Goal: Task Accomplishment & Management: Complete application form

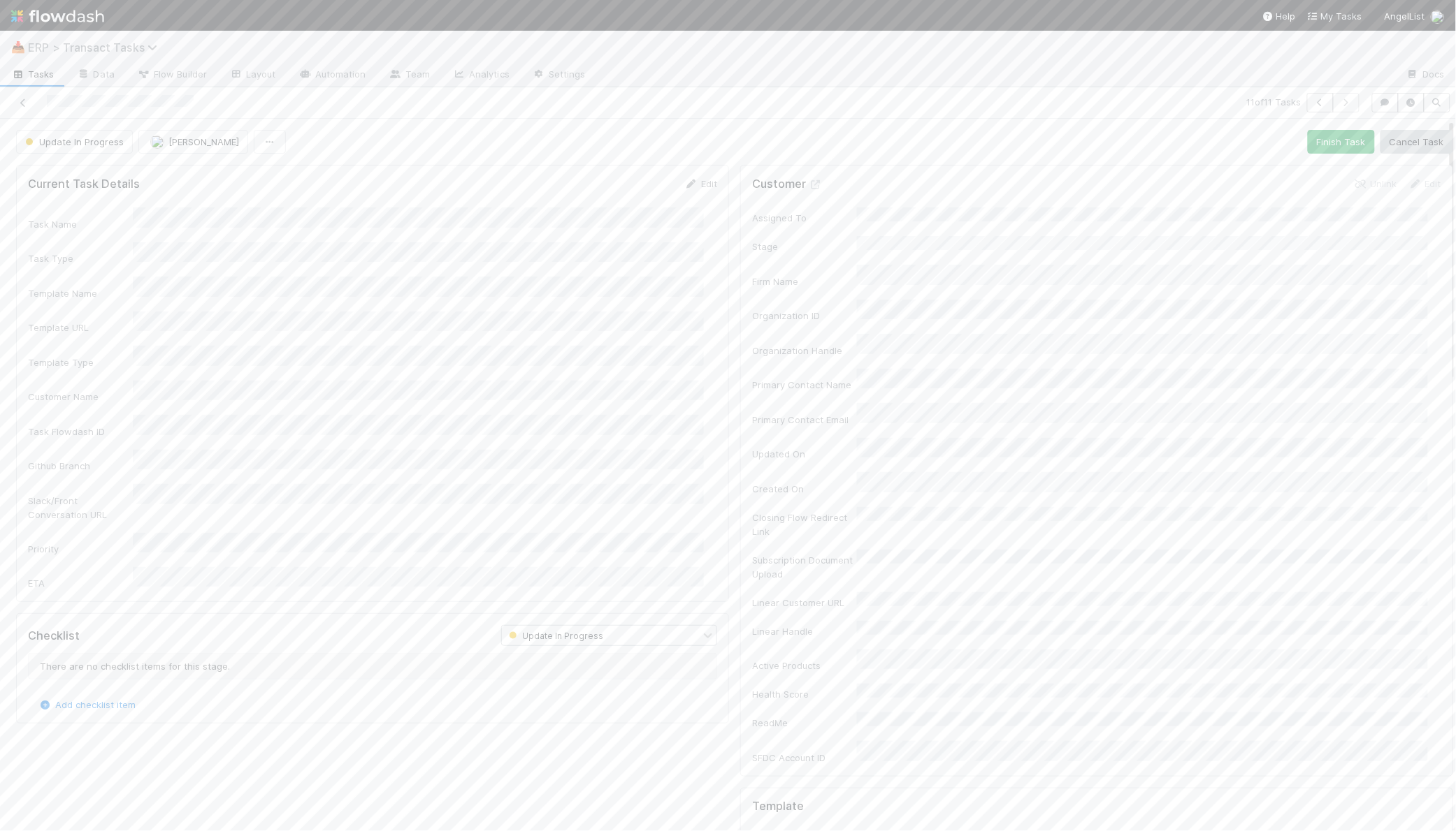
click at [67, 41] on span "ERP > Transact Tasks" at bounding box center [96, 47] width 136 height 14
click at [136, 193] on div "©️ ERP > Transact Customers" at bounding box center [182, 196] width 333 height 14
click at [47, 108] on button "New Customer" at bounding box center [59, 104] width 97 height 24
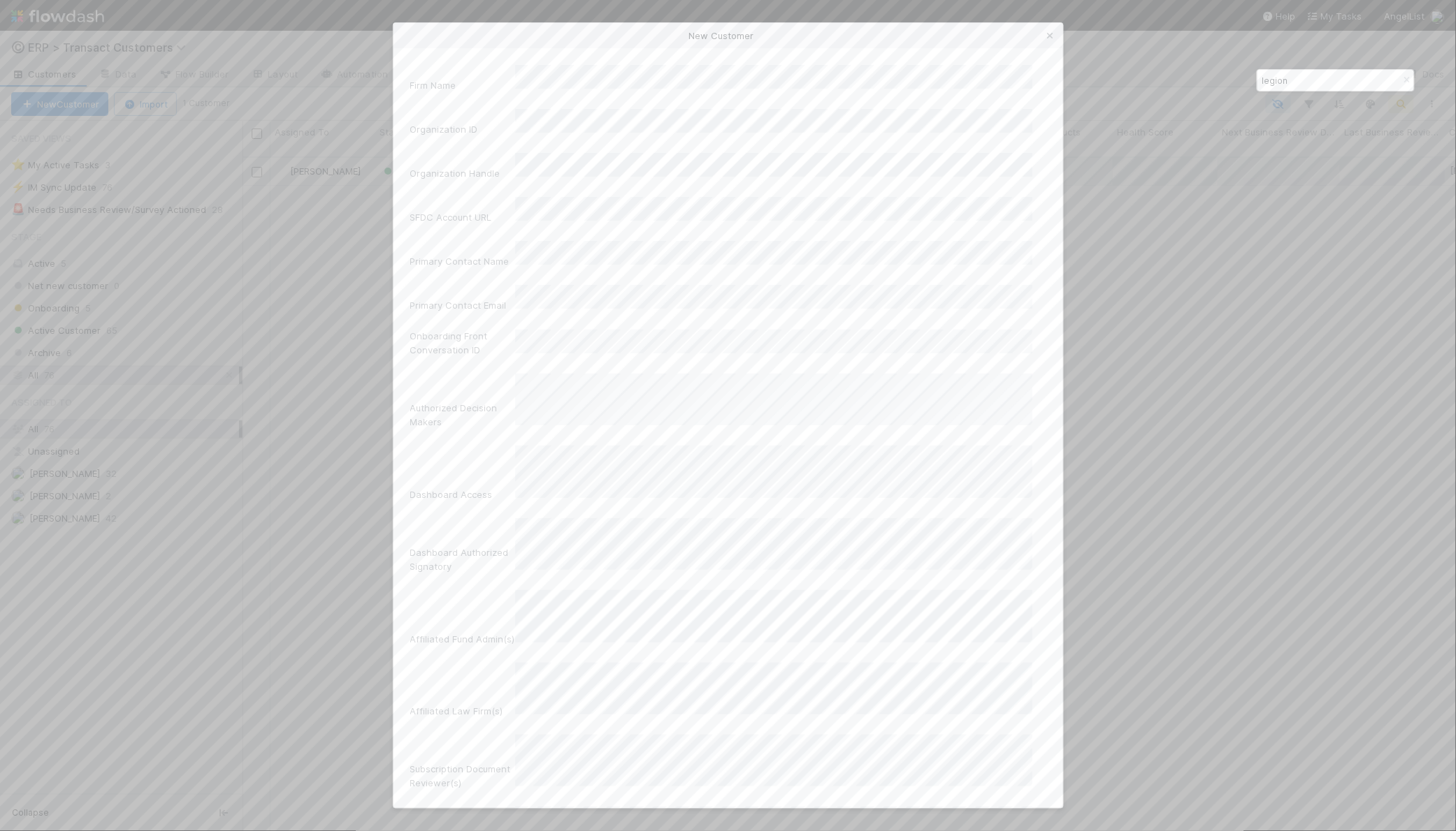
click at [137, 564] on div "New Customer Firm Name Organization ID Organization Handle SFDC Account URL Pri…" at bounding box center [728, 416] width 1456 height 831
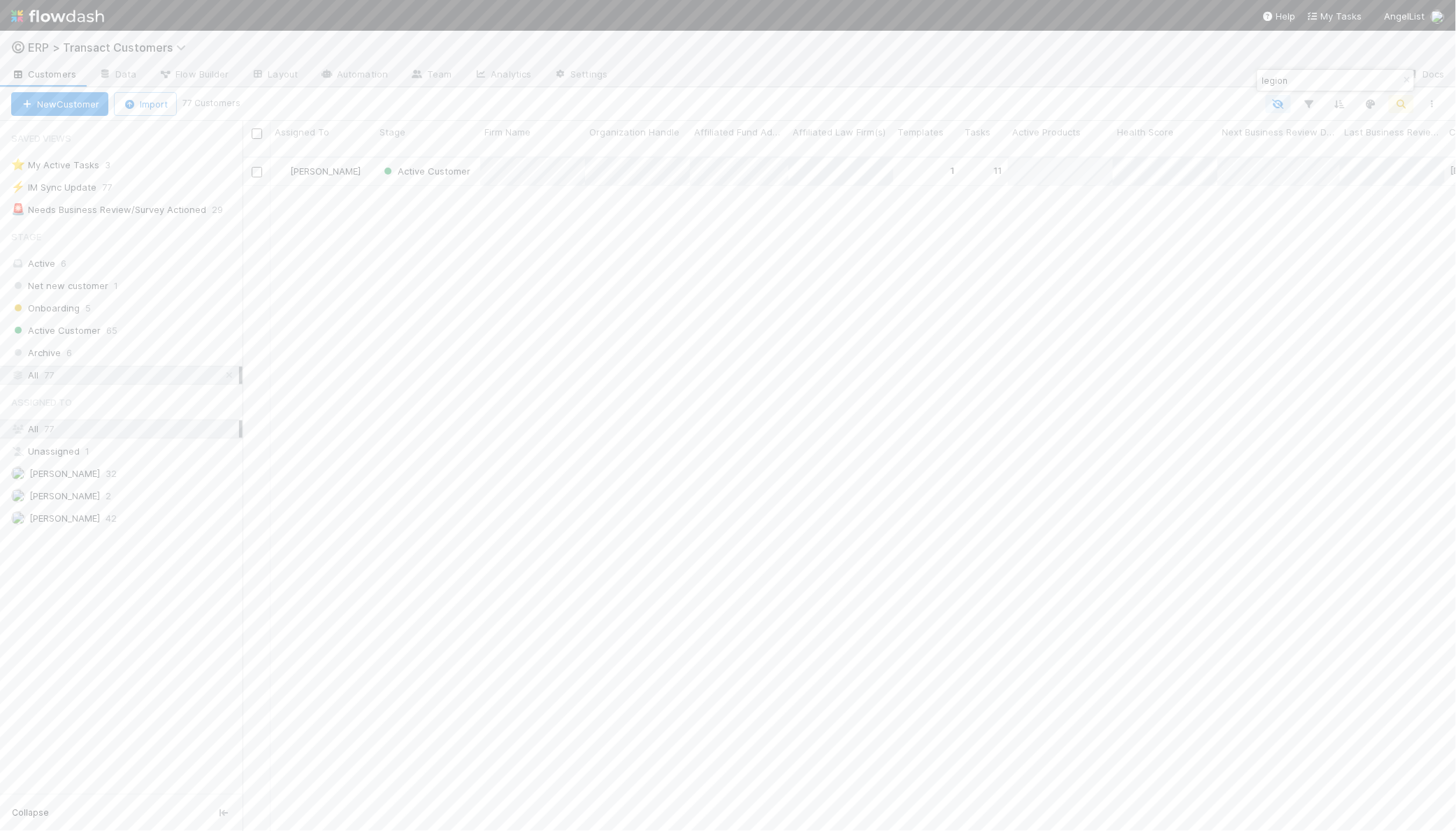
click at [1304, 80] on input "legion" at bounding box center [1329, 80] width 140 height 17
type input "star"
click at [322, 162] on span "Assign" at bounding box center [298, 171] width 50 height 19
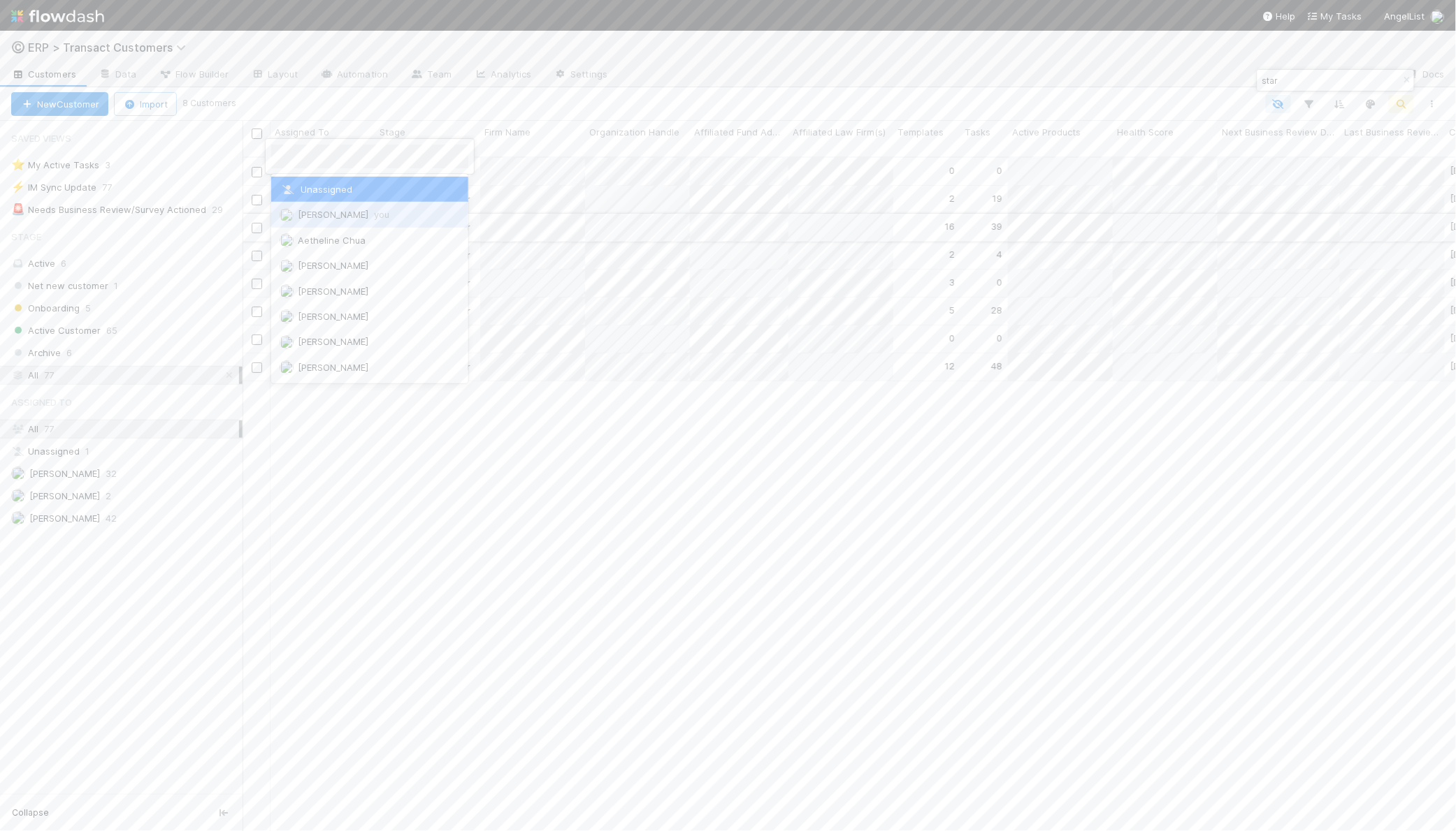
click at [334, 216] on span "[PERSON_NAME] you" at bounding box center [344, 214] width 92 height 11
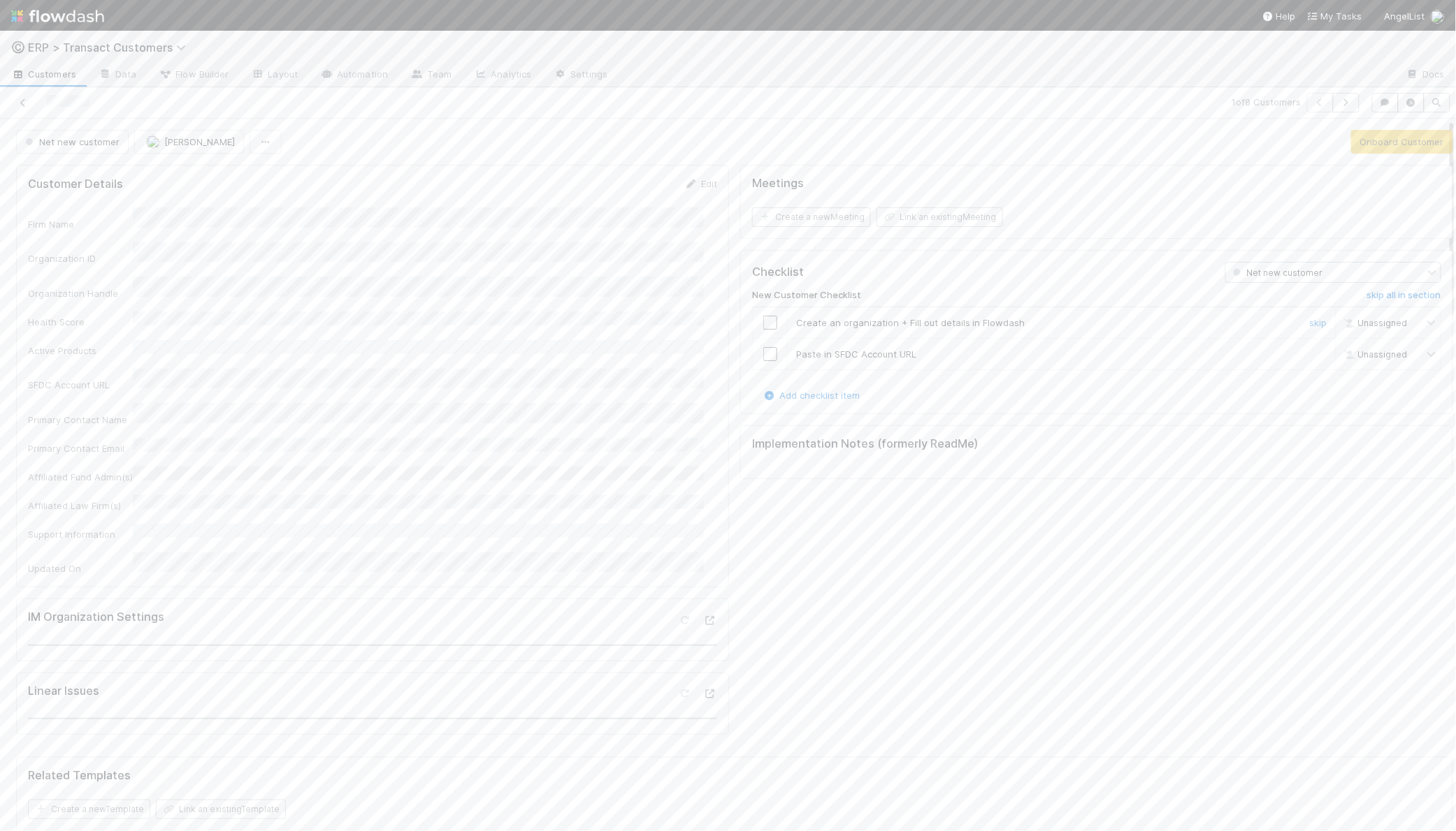
drag, startPoint x: 757, startPoint y: 326, endPoint x: 756, endPoint y: 338, distance: 12.0
click at [763, 327] on input "checkbox" at bounding box center [770, 322] width 14 height 14
click at [757, 341] on td at bounding box center [770, 354] width 35 height 31
click at [763, 355] on input "checkbox" at bounding box center [770, 354] width 14 height 14
click at [1392, 147] on button "Onboard Customer" at bounding box center [1402, 141] width 102 height 24
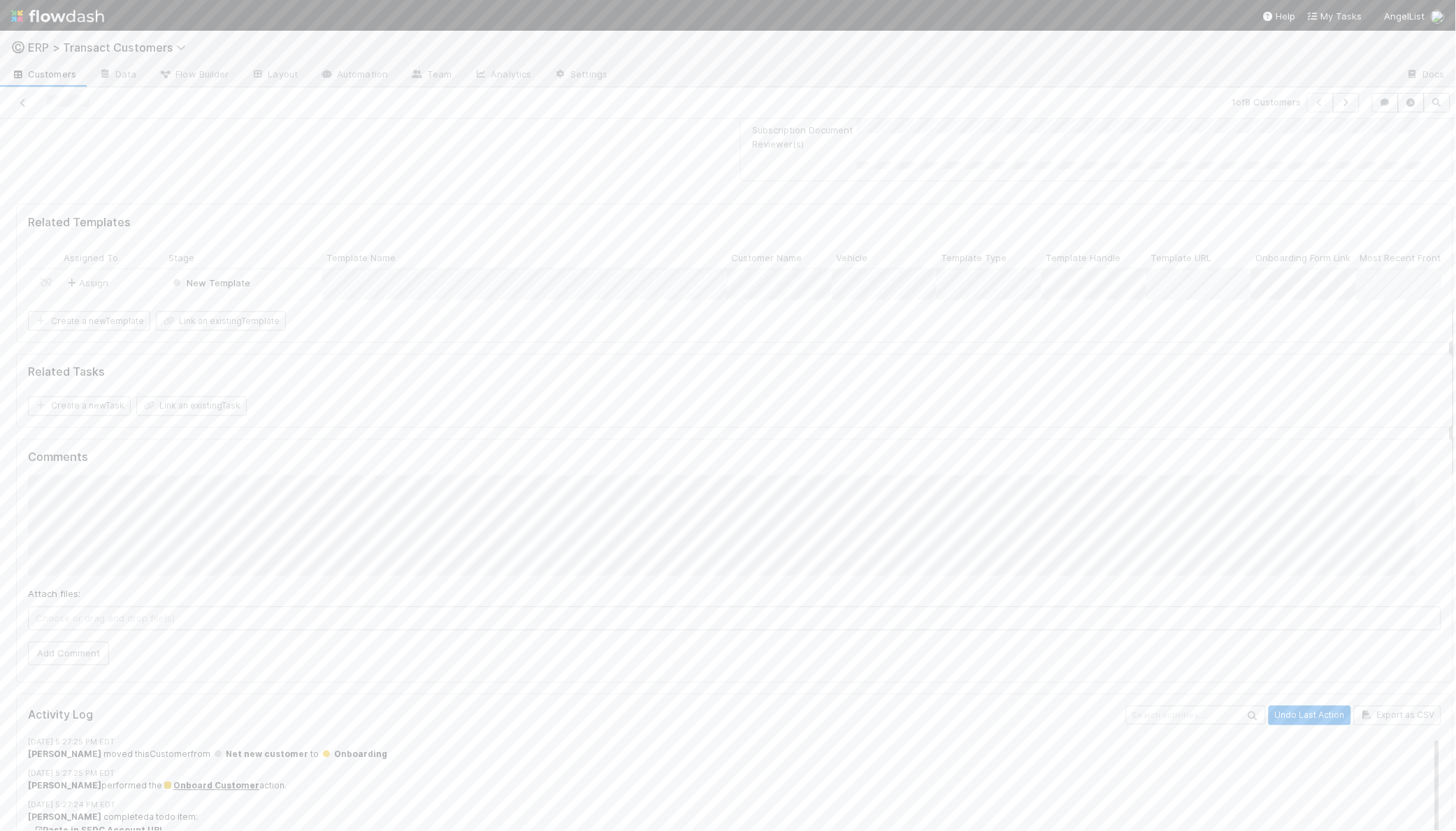
scroll to position [732, 0]
click at [114, 301] on div "Assign" at bounding box center [111, 304] width 104 height 30
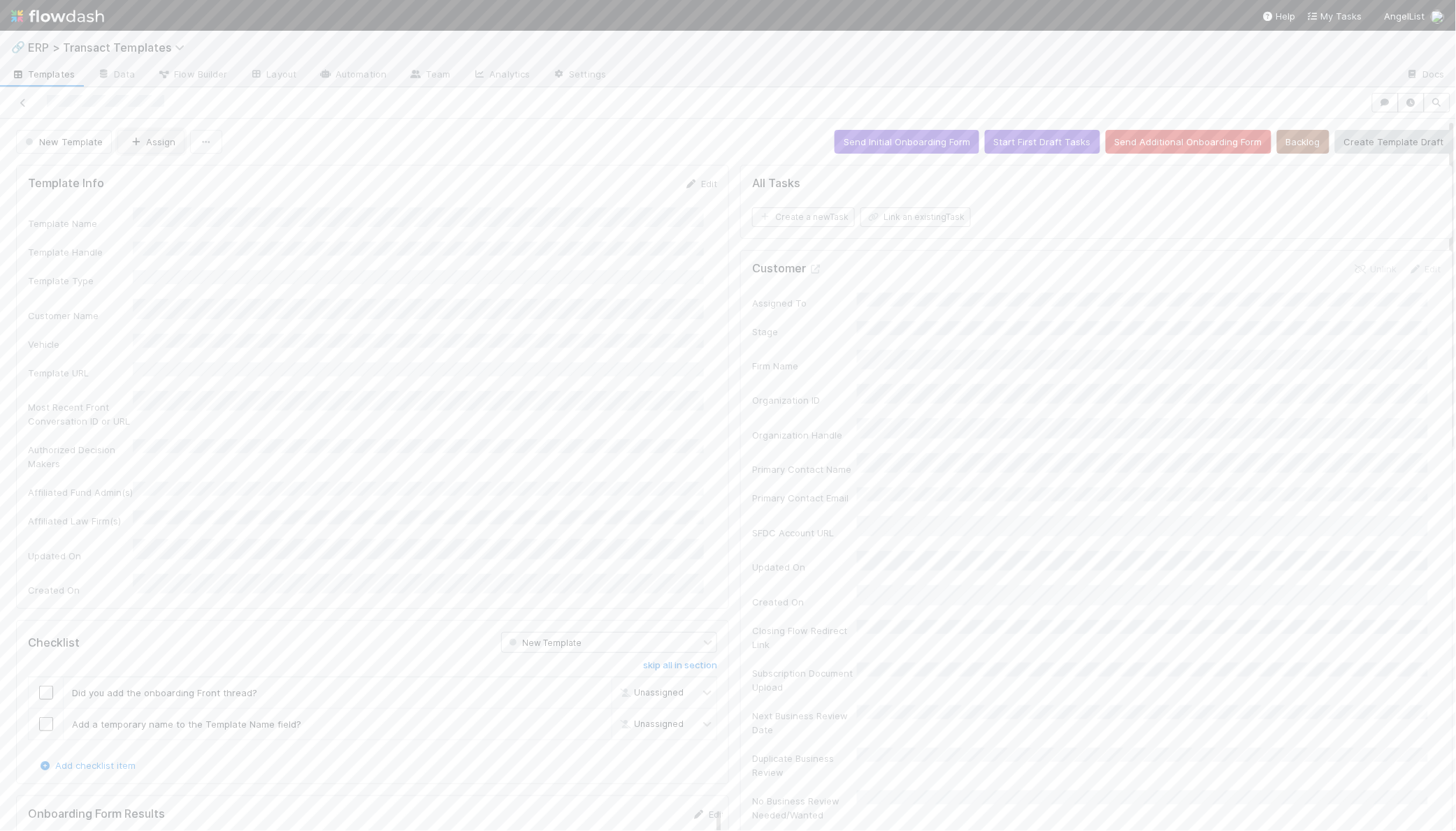
click at [133, 138] on icon "button" at bounding box center [136, 142] width 14 height 9
click at [152, 198] on span "[PERSON_NAME] you" at bounding box center [183, 202] width 92 height 11
click at [217, 335] on div "US Sub Doc" at bounding box center [421, 333] width 565 height 25
click at [108, 221] on div "Template Name" at bounding box center [373, 230] width 689 height 27
click at [622, 196] on button "Save" at bounding box center [642, 189] width 40 height 24
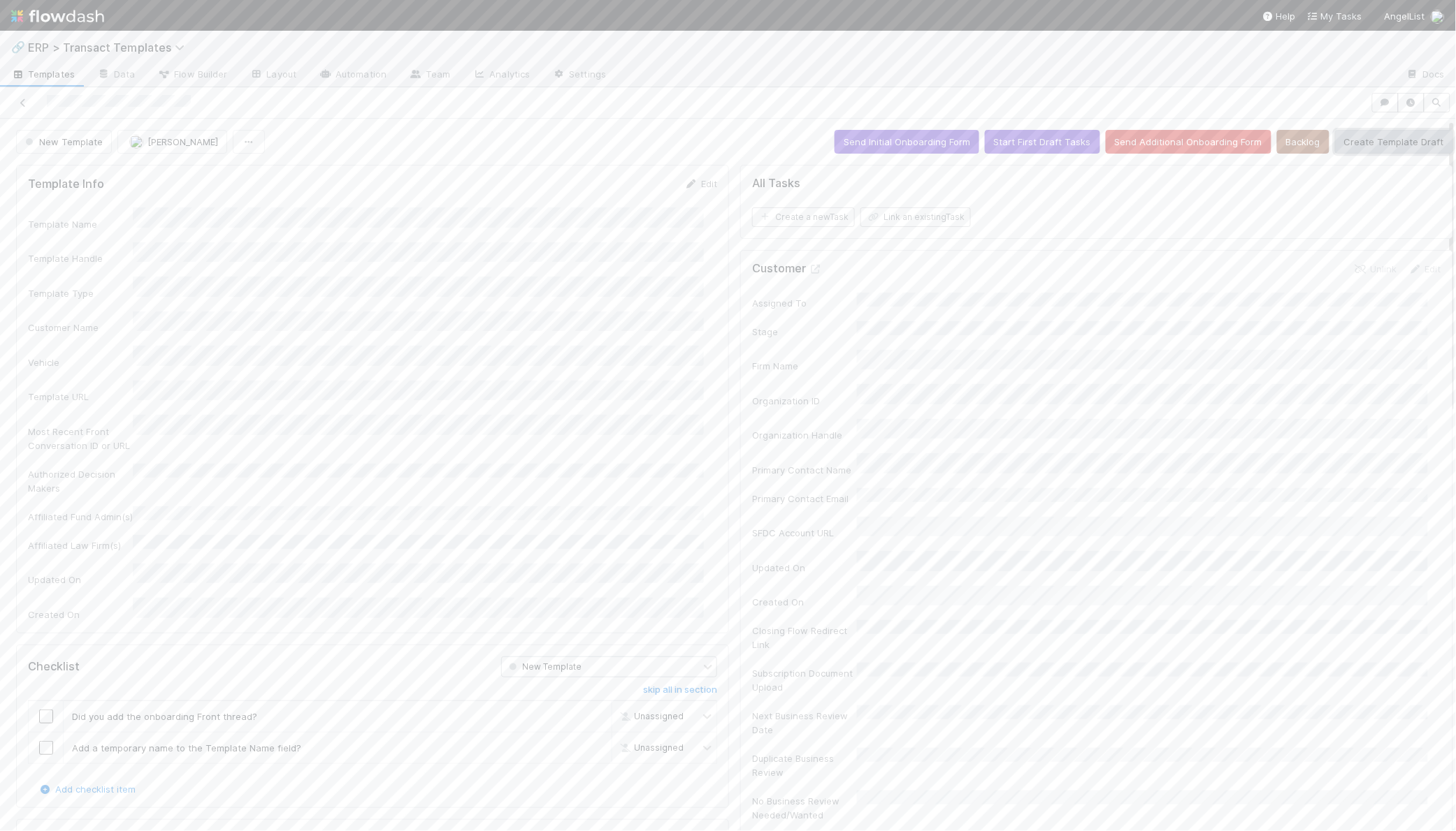
click at [1352, 141] on button "Create Template Draft" at bounding box center [1394, 141] width 118 height 24
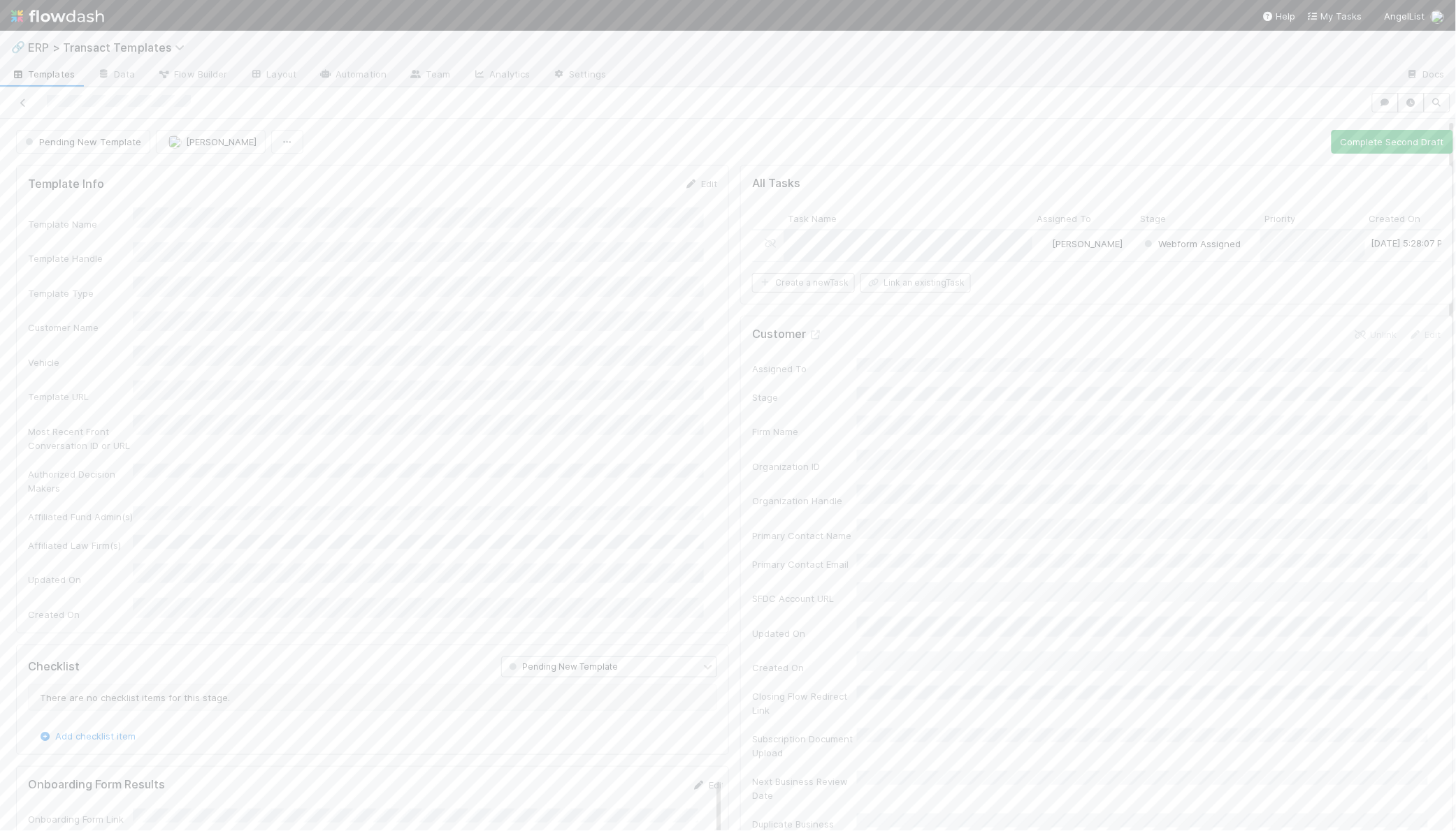
click at [1237, 249] on div "Webform Assigned" at bounding box center [1198, 245] width 124 height 30
click at [225, 611] on div "2" at bounding box center [421, 609] width 565 height 25
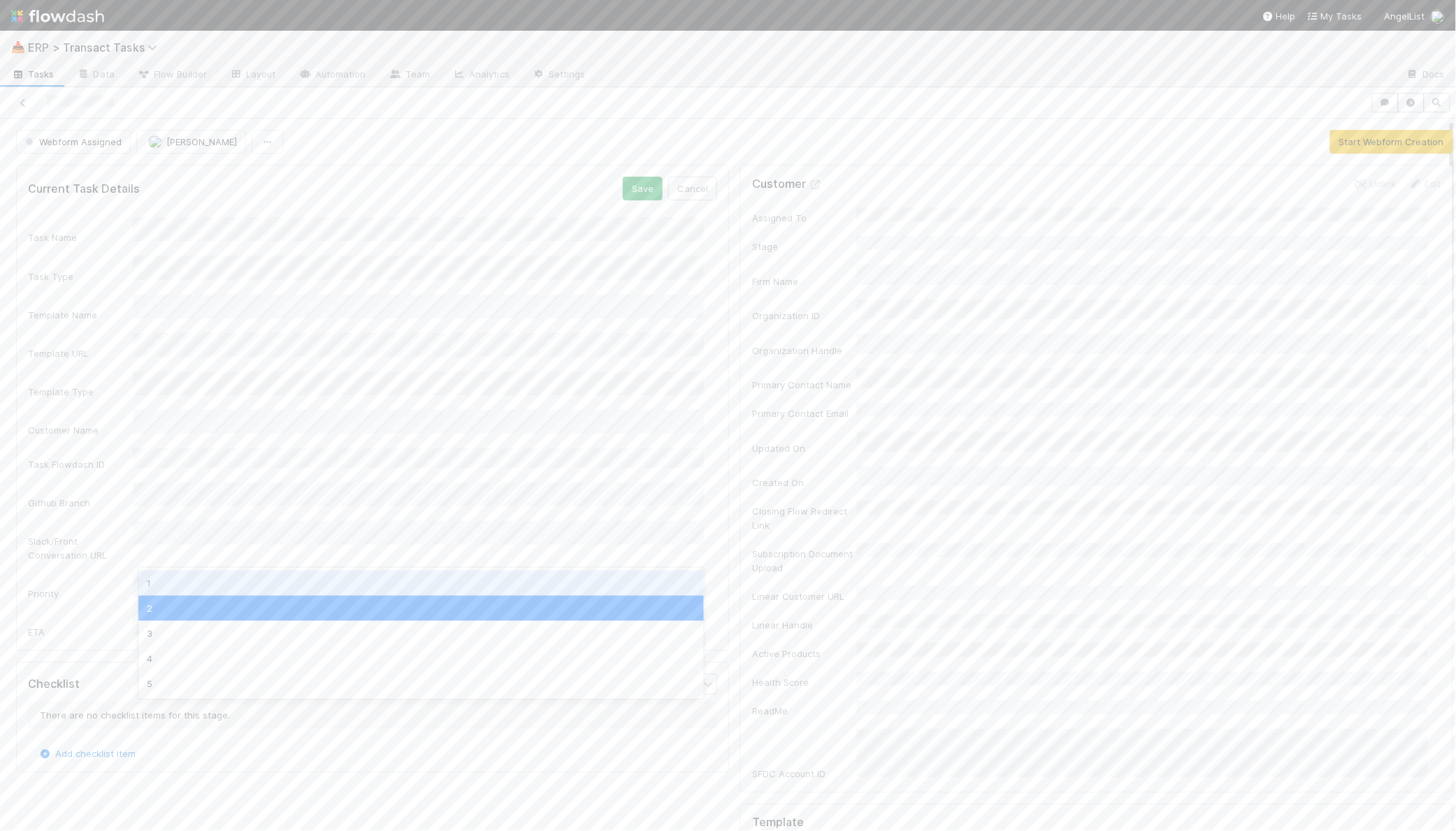
click at [202, 579] on div "1" at bounding box center [421, 584] width 565 height 25
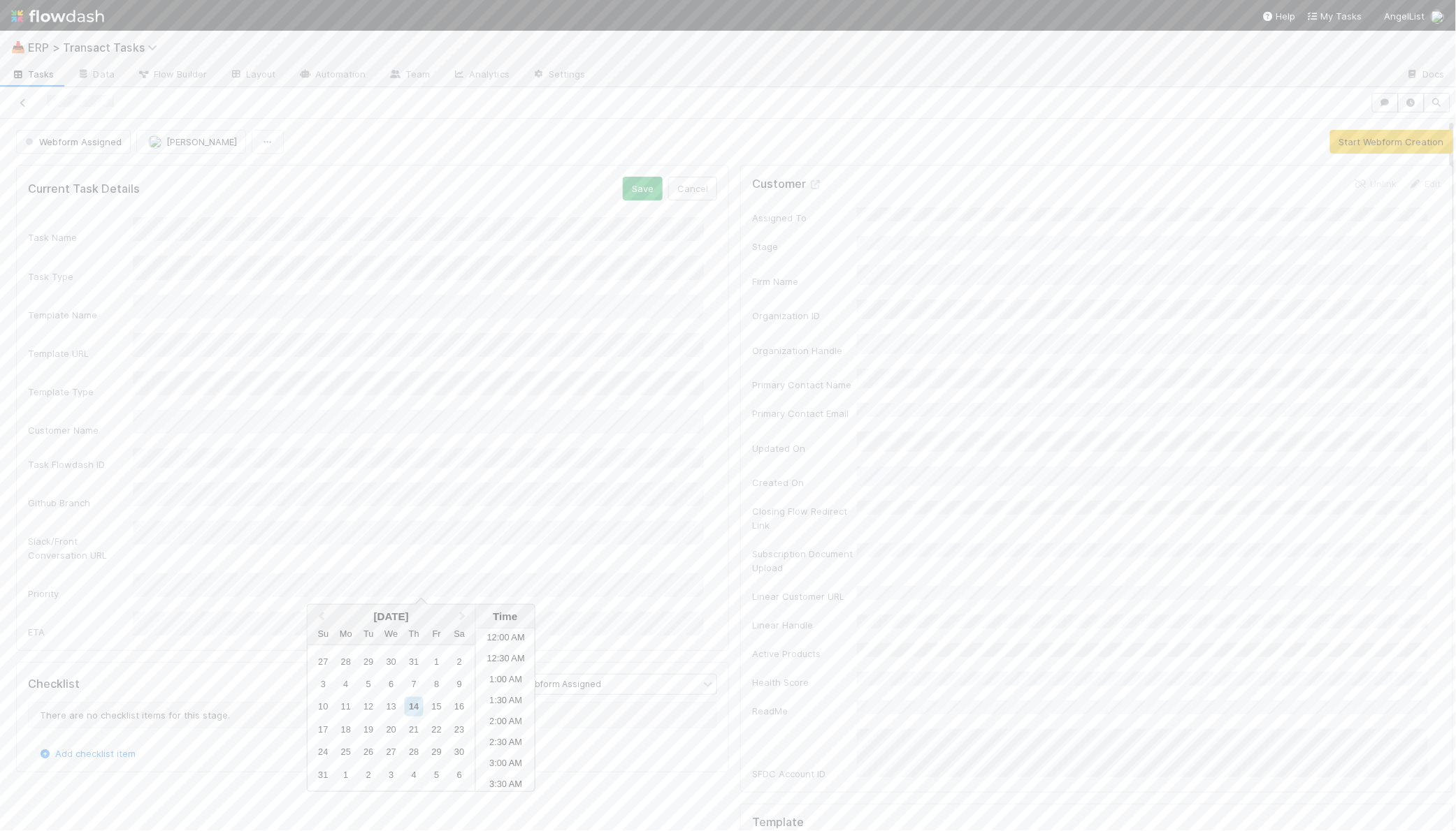
scroll to position [641, 0]
click at [493, 732] on li "5:30 PM" at bounding box center [505, 731] width 59 height 21
click at [632, 193] on button "Save" at bounding box center [642, 189] width 40 height 24
click at [625, 194] on button "Save" at bounding box center [642, 189] width 40 height 24
click at [1344, 141] on button "Start Webform Creation" at bounding box center [1392, 141] width 123 height 24
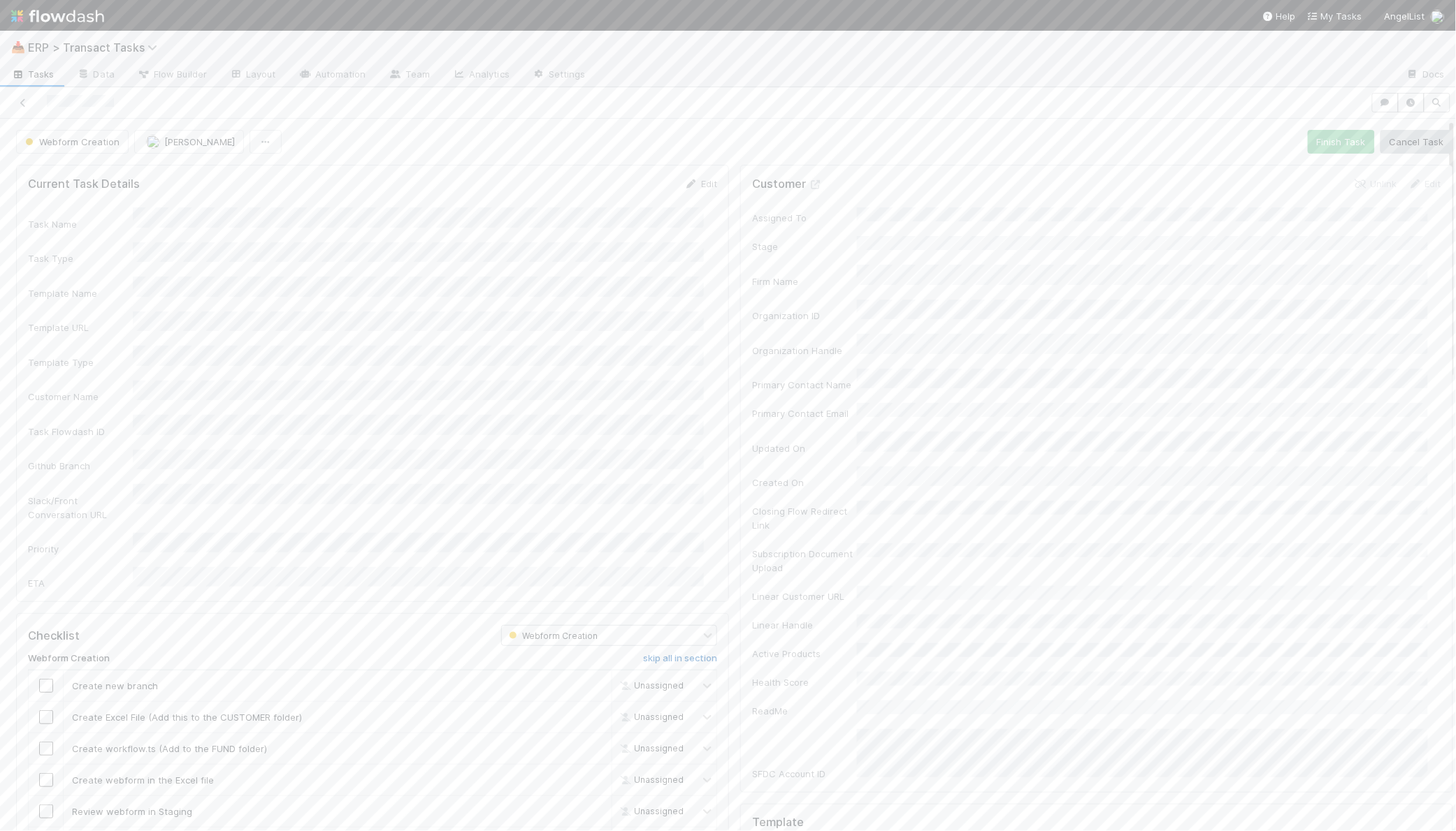
click at [663, 653] on h6 "skip all in section" at bounding box center [680, 658] width 74 height 11
click at [1318, 138] on button "Finish Task" at bounding box center [1341, 141] width 67 height 24
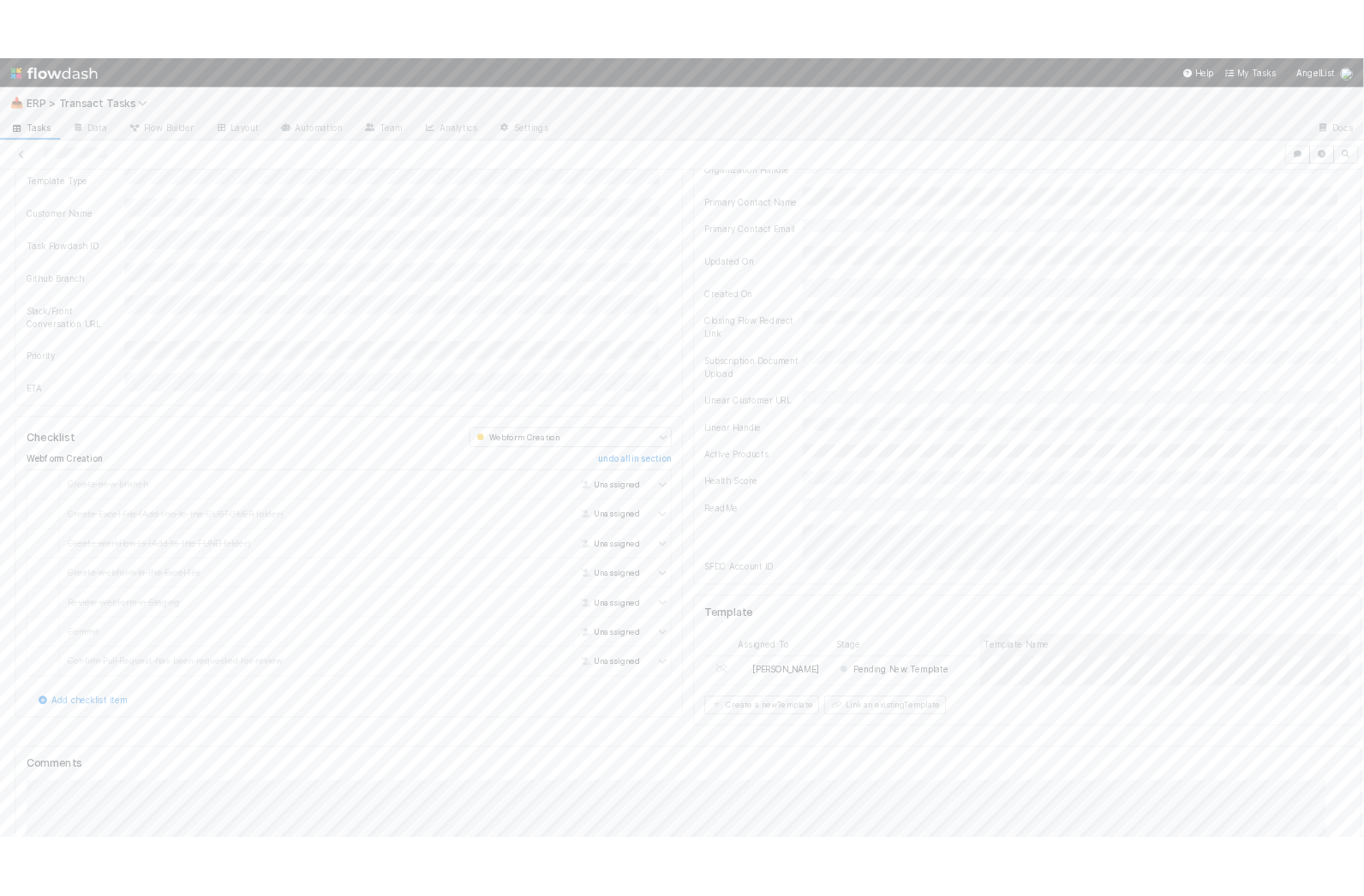
scroll to position [369, 0]
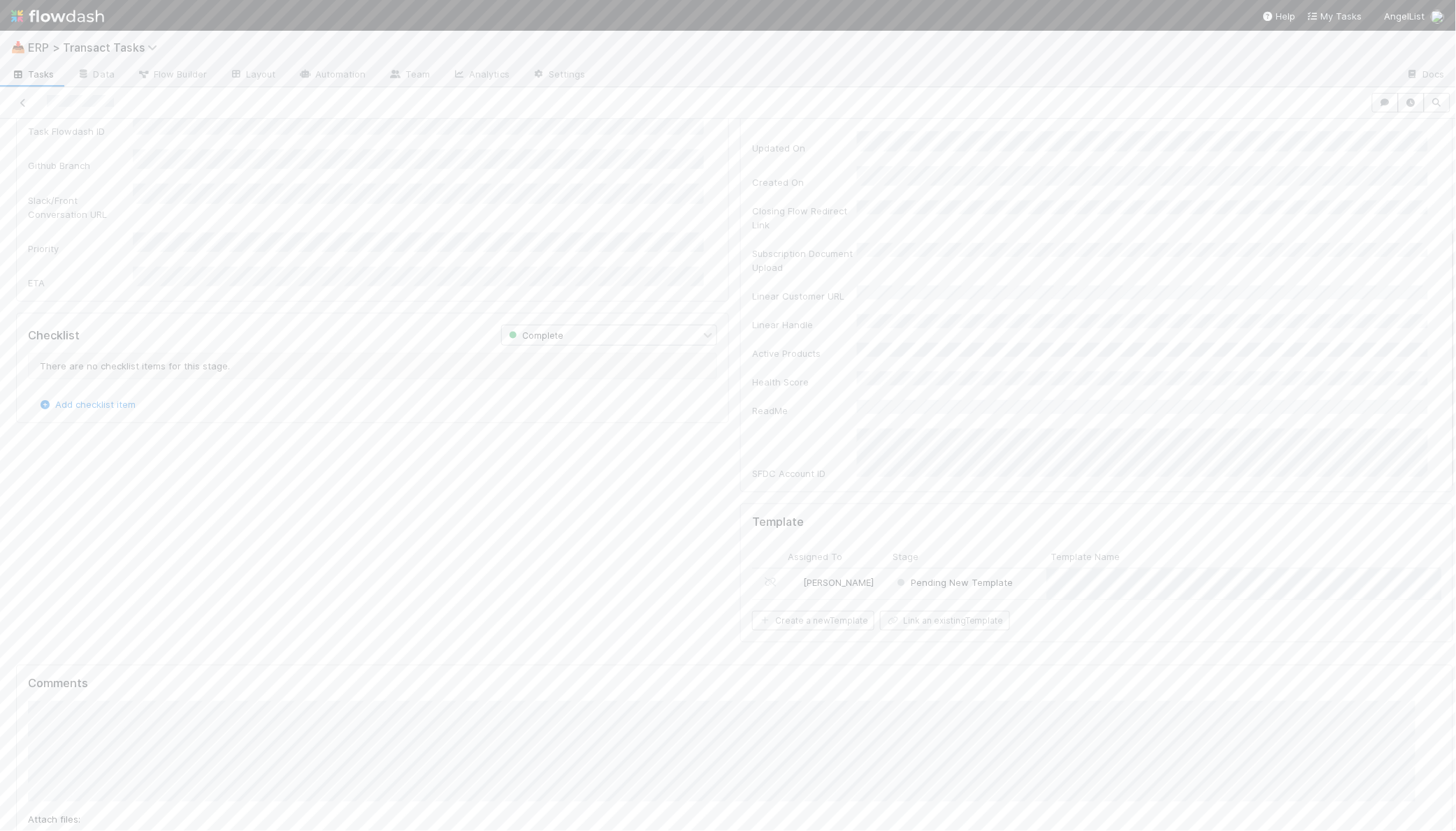
click at [1025, 570] on div "Pending New Template" at bounding box center [967, 584] width 158 height 30
click at [1408, 146] on button "Complete Second Draft" at bounding box center [1392, 141] width 122 height 24
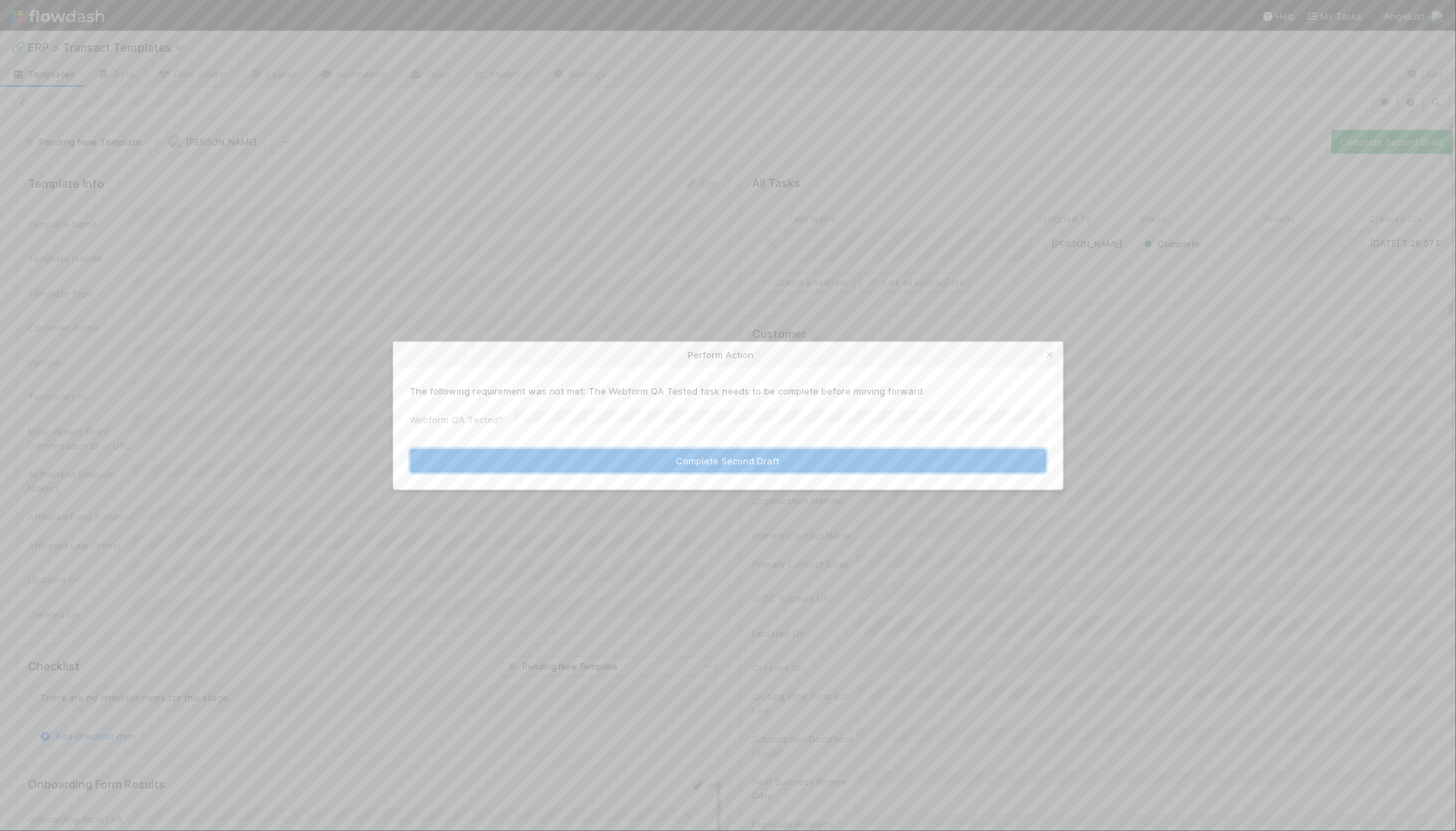
click at [544, 450] on button "Complete Second Draft" at bounding box center [728, 461] width 636 height 24
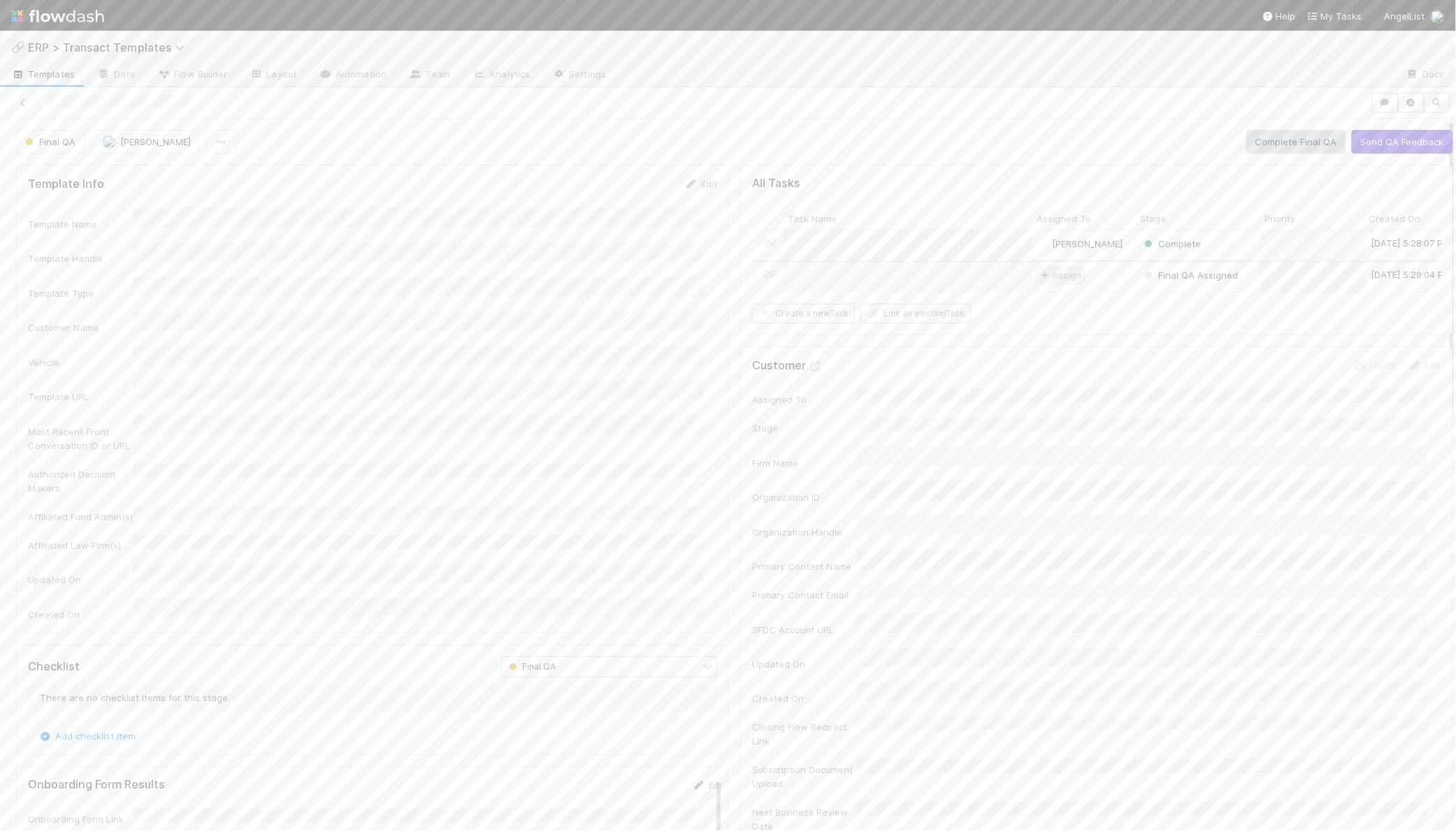
click at [1046, 273] on span "Assign" at bounding box center [1060, 275] width 43 height 14
click at [1274, 322] on div "2" at bounding box center [1347, 331] width 197 height 25
